Goal: Task Accomplishment & Management: Manage account settings

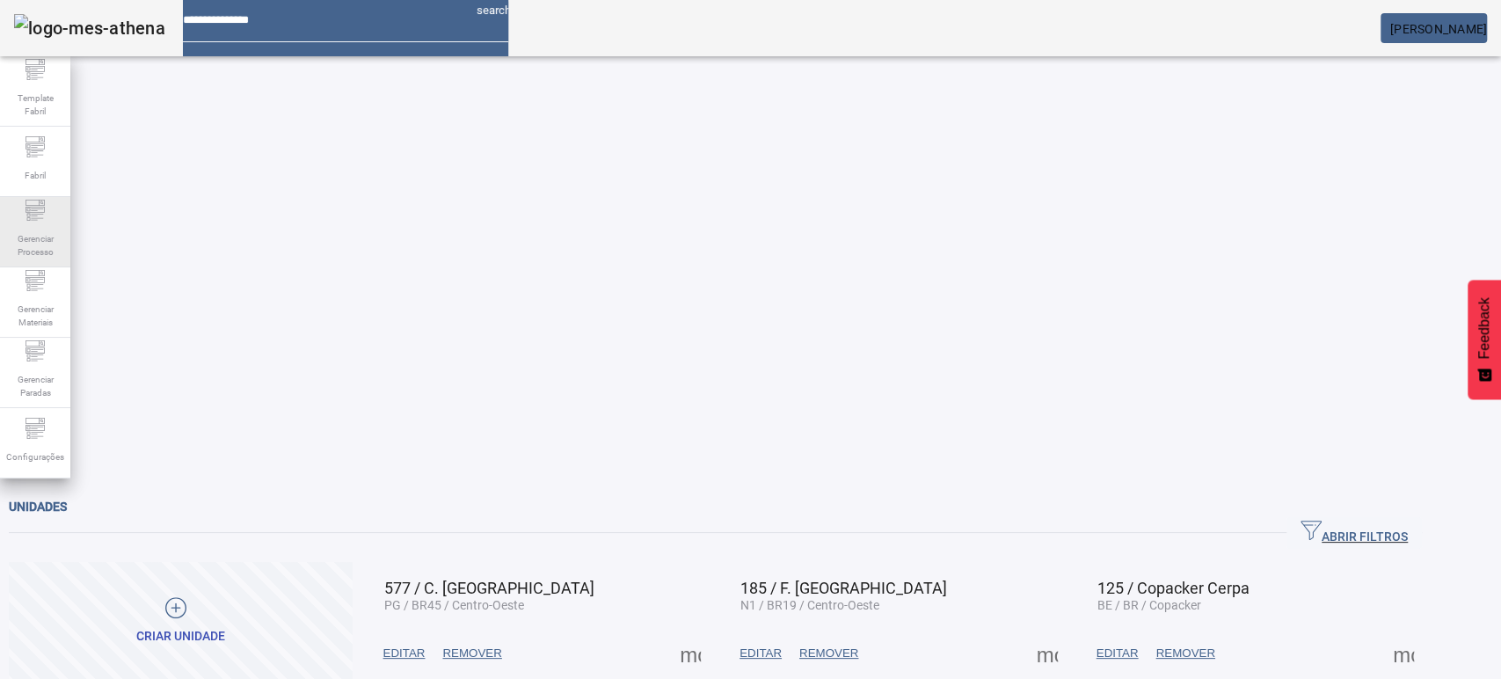
click at [35, 239] on span "Gerenciar Processo" at bounding box center [35, 245] width 53 height 37
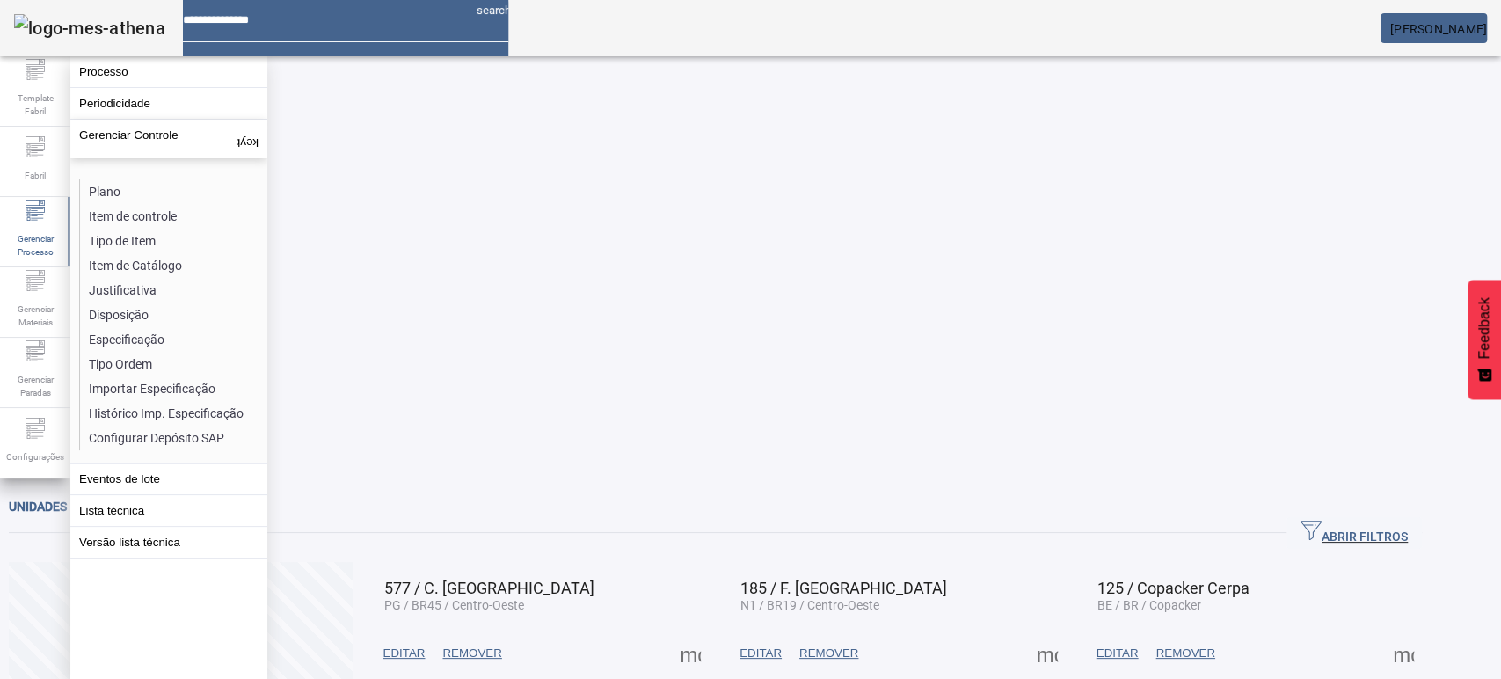
click at [97, 193] on li "Plano" at bounding box center [173, 191] width 186 height 25
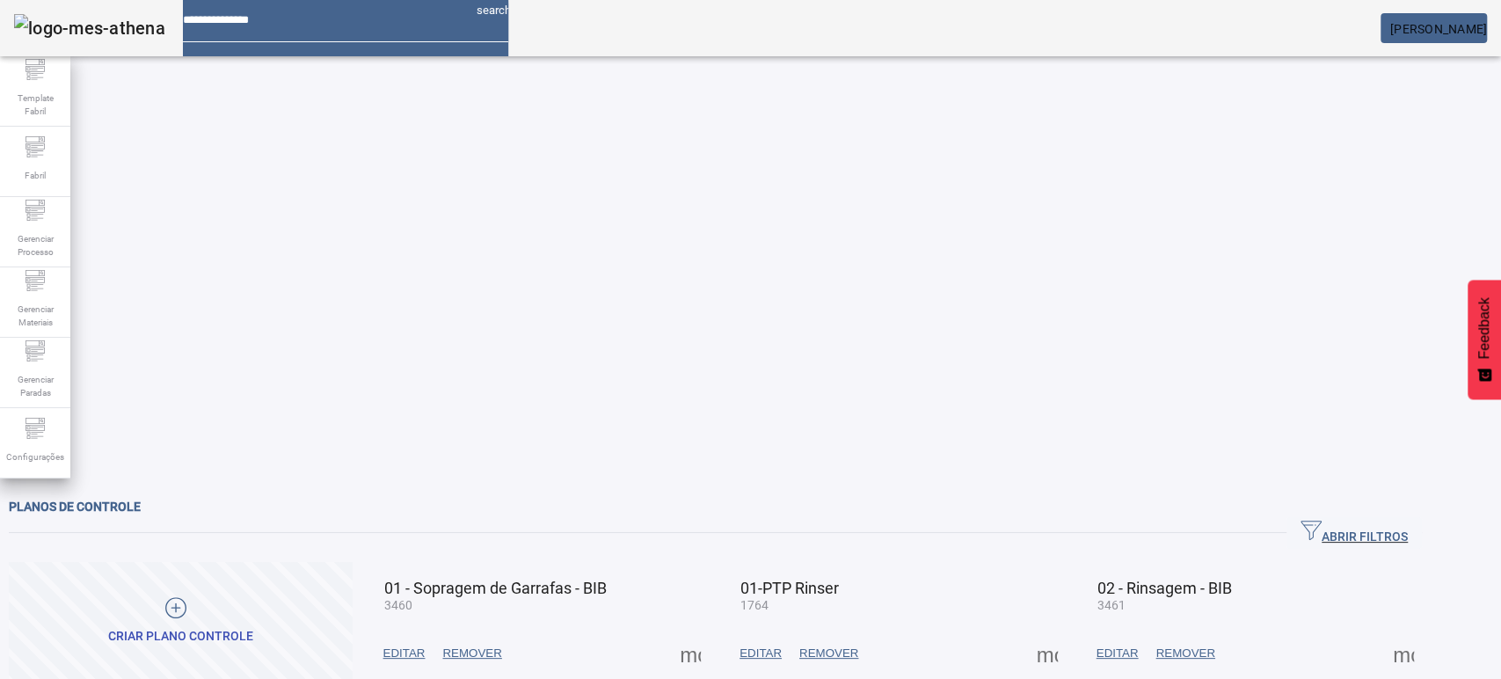
click at [1372, 517] on button "ABRIR FILTROS" at bounding box center [1353, 533] width 135 height 32
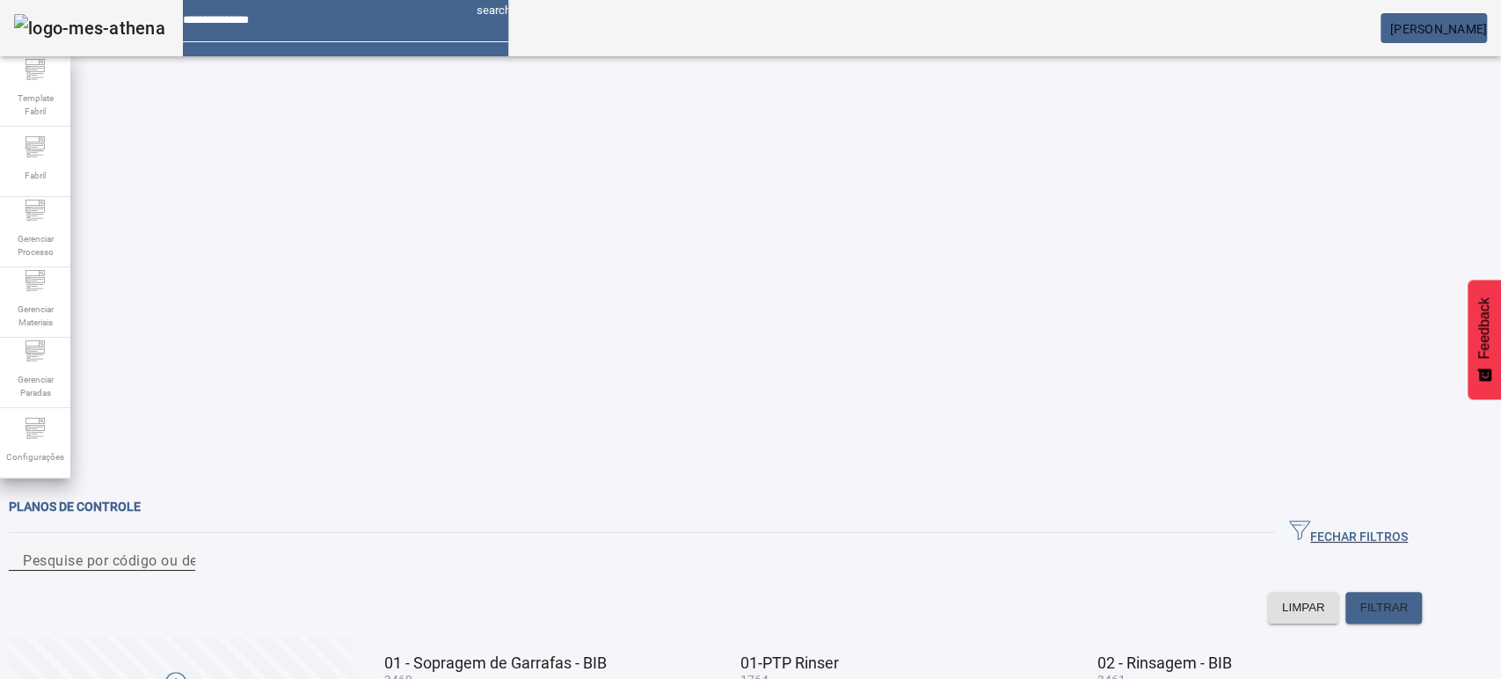
drag, startPoint x: 460, startPoint y: 160, endPoint x: 471, endPoint y: 171, distance: 15.6
click at [181, 550] on input "Pesquise por código ou descrição" at bounding box center [102, 560] width 158 height 21
type input "****"
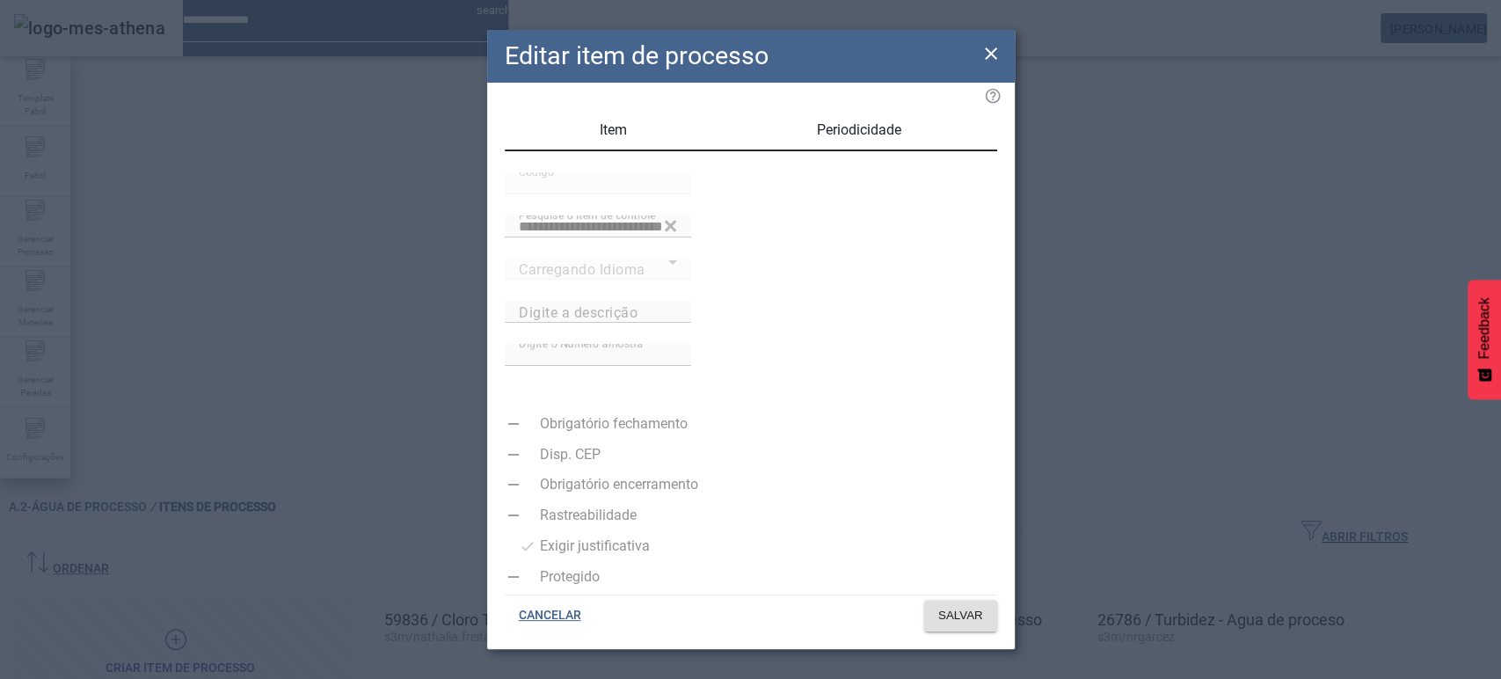
type input "**********"
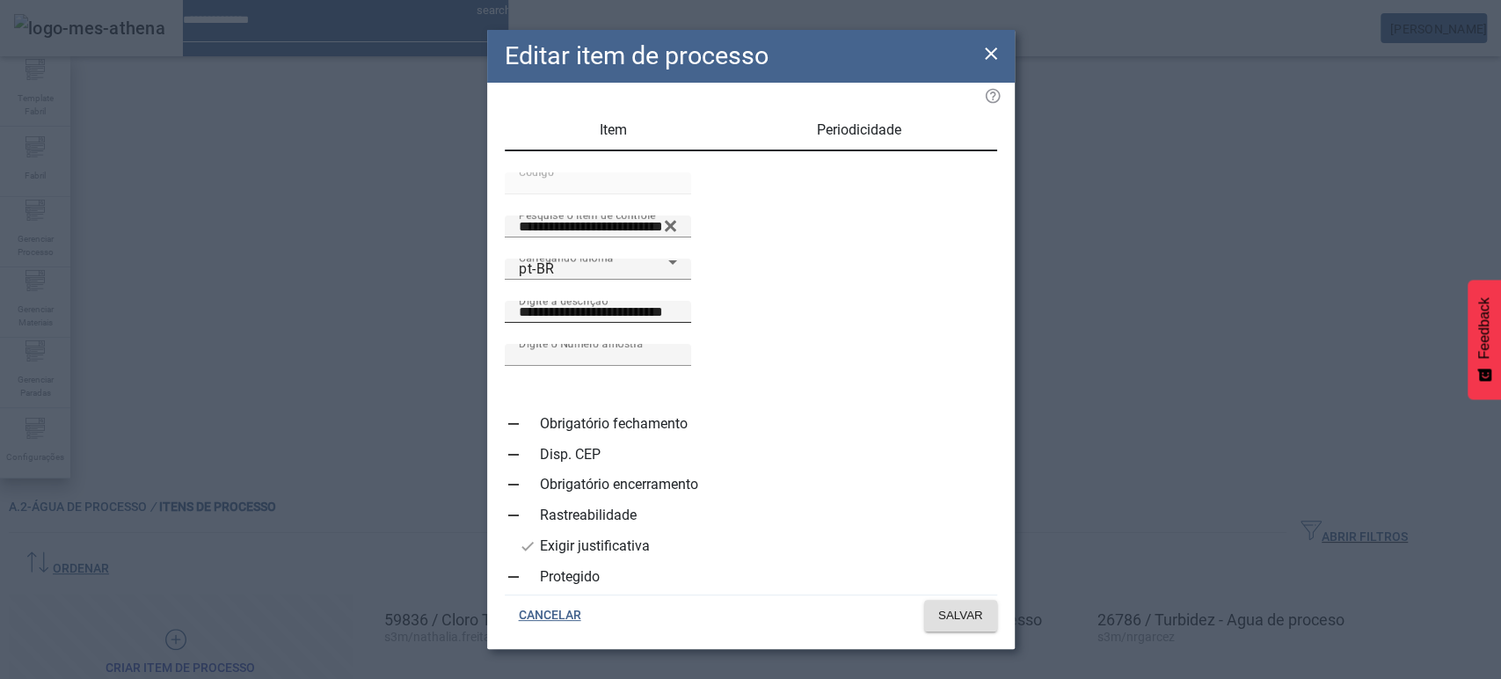
scroll to position [33, 0]
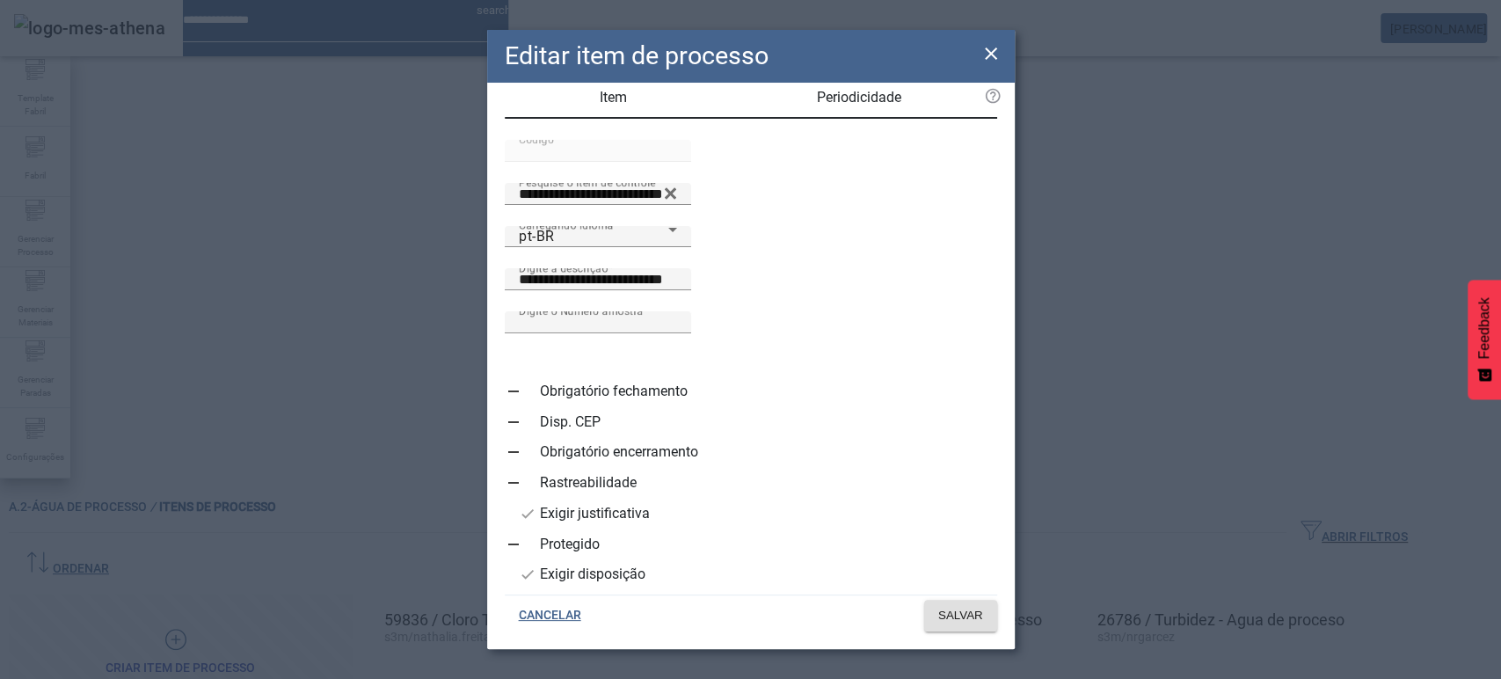
click at [1003, 50] on div "Editar item de processo" at bounding box center [751, 56] width 528 height 53
click at [995, 47] on icon at bounding box center [990, 53] width 21 height 21
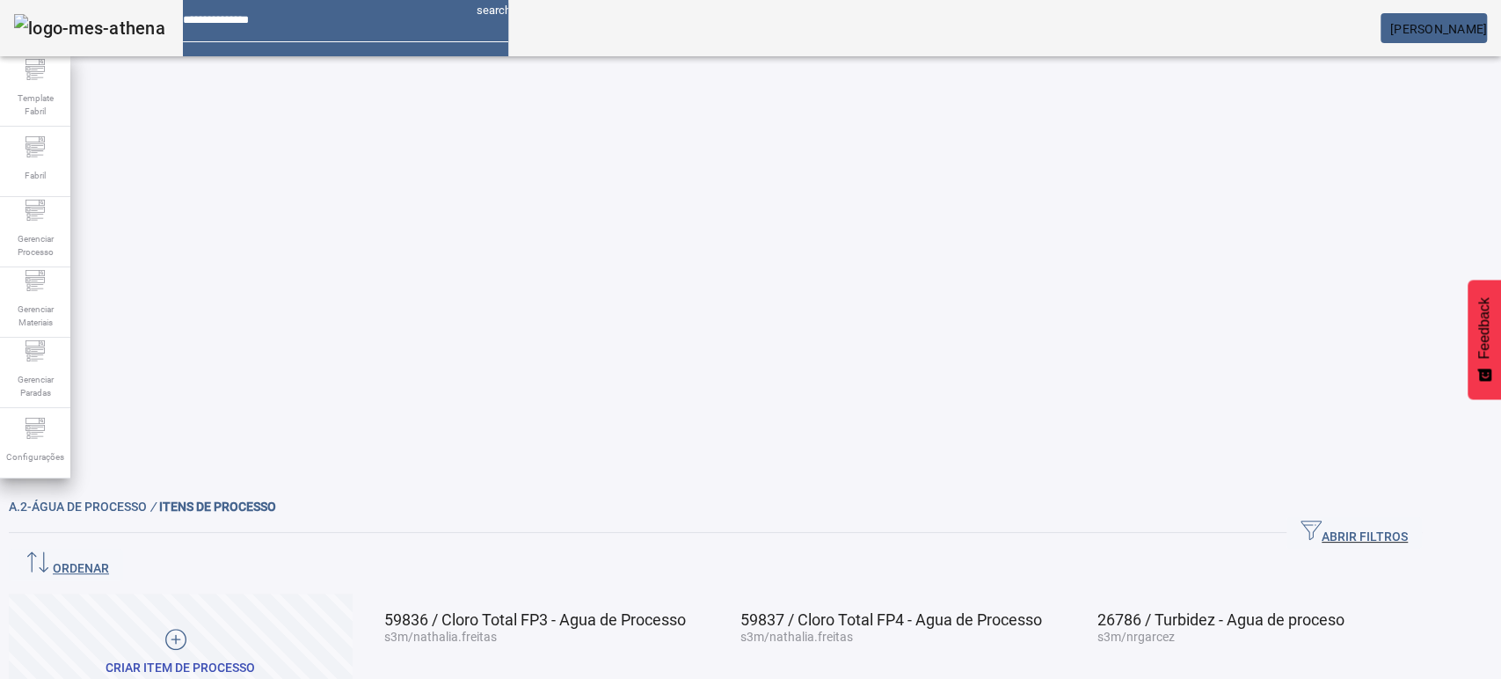
drag, startPoint x: 803, startPoint y: 299, endPoint x: 863, endPoint y: 296, distance: 60.7
click at [686, 610] on span "53813 / Transmitancia de lámpada UV - 02" at bounding box center [535, 619] width 302 height 18
drag, startPoint x: 1150, startPoint y: 296, endPoint x: 1193, endPoint y: 294, distance: 43.2
click at [686, 610] on span "59831 / Transmitância da Lâmpada UV - 03" at bounding box center [535, 619] width 302 height 18
click at [689, 642] on mat-card-content at bounding box center [537, 651] width 335 height 18
